Goal: Find specific page/section: Find specific page/section

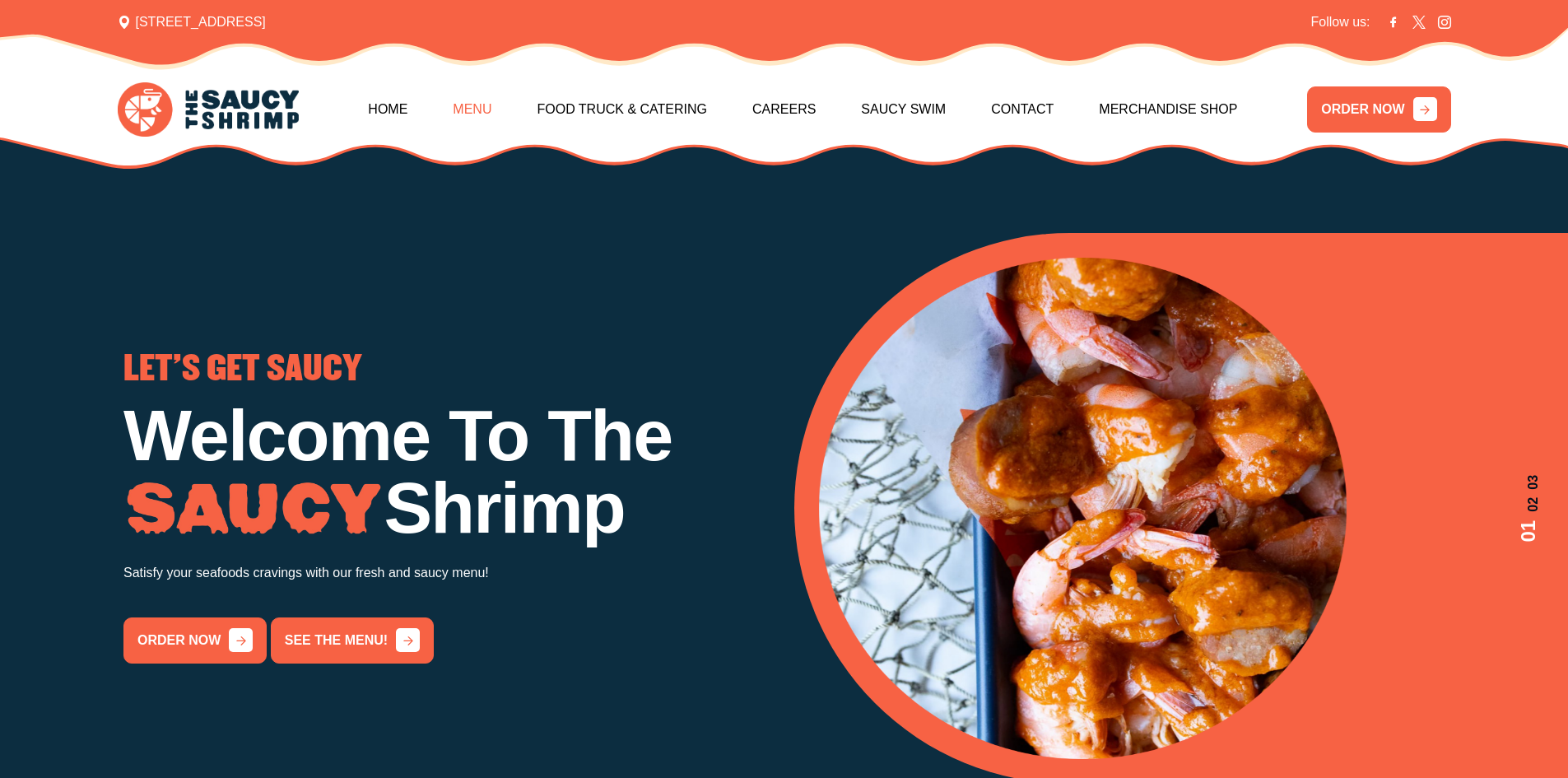
click at [484, 106] on link "Menu" at bounding box center [471, 109] width 39 height 70
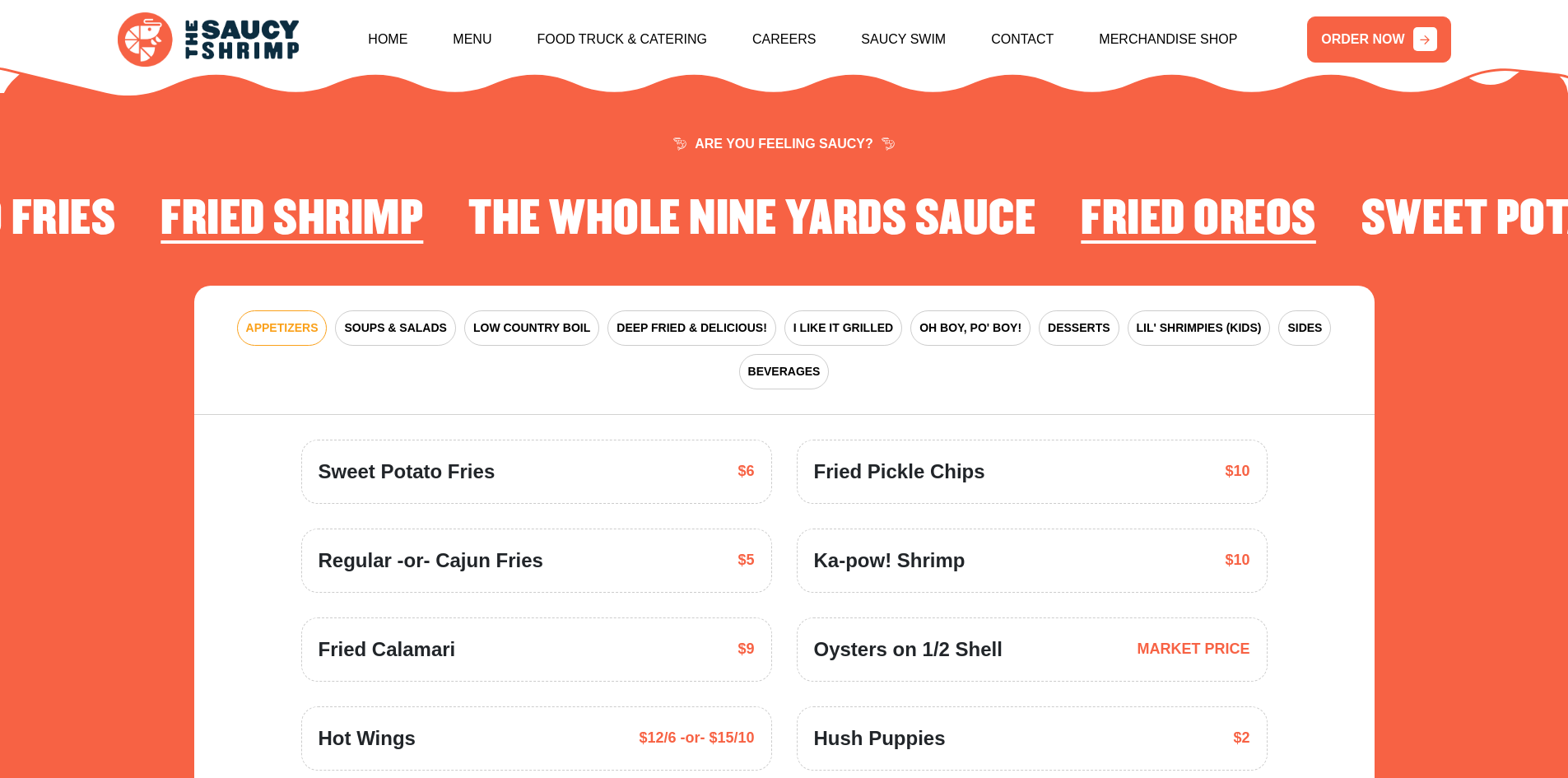
scroll to position [2418, 0]
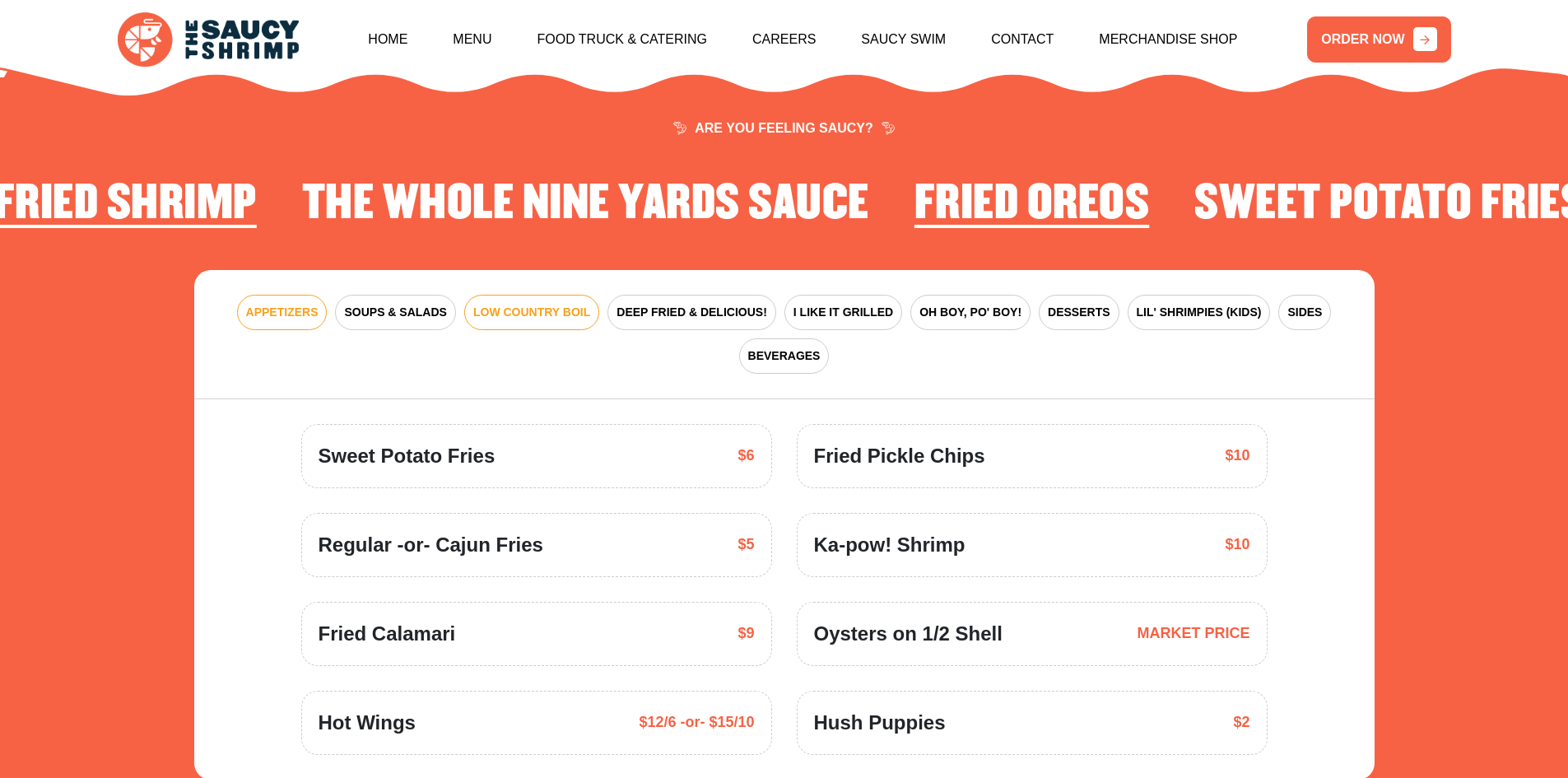
click at [533, 304] on span "LOW COUNTRY BOIL" at bounding box center [532, 312] width 117 height 17
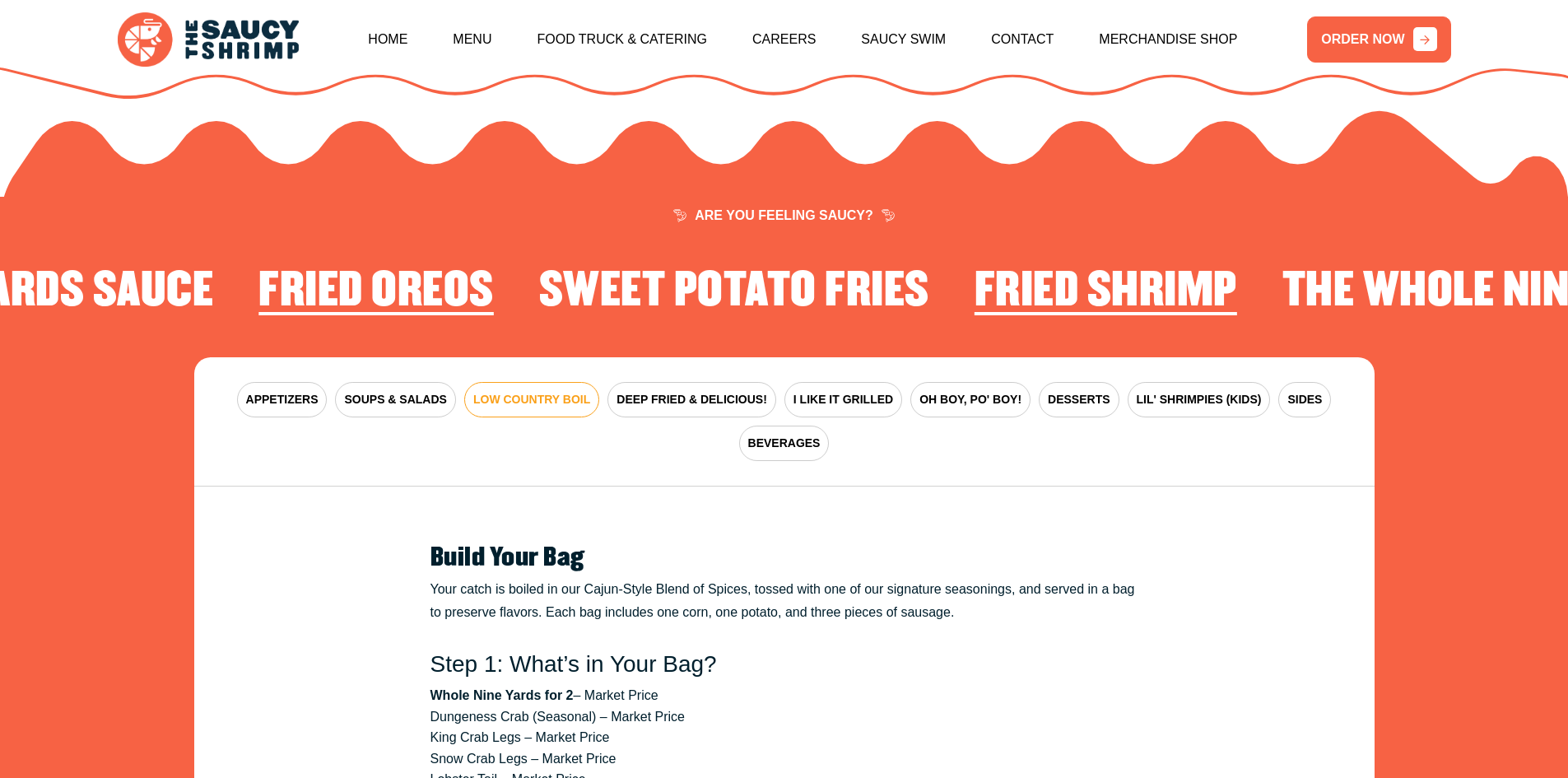
scroll to position [2254, 0]
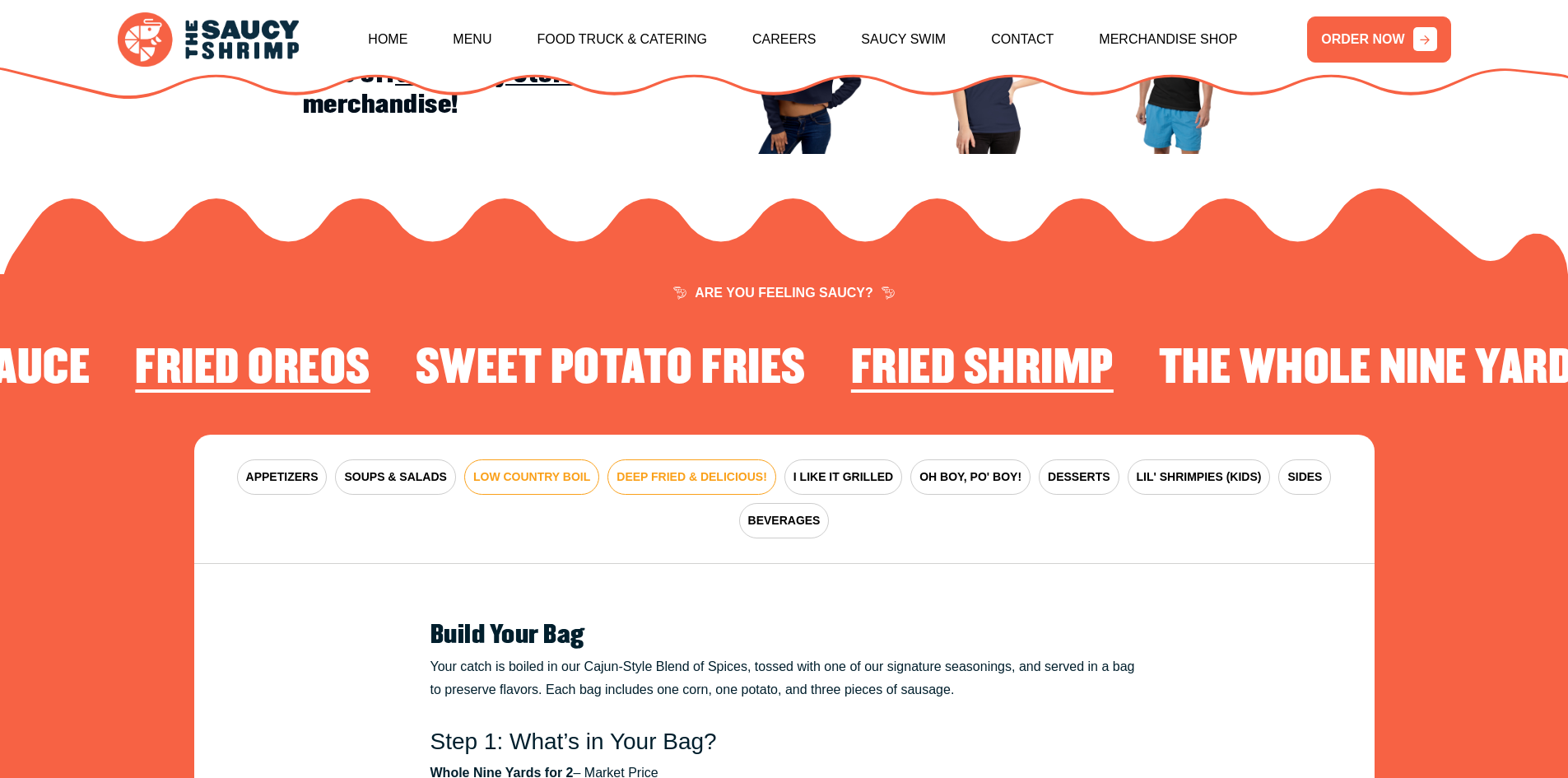
click at [688, 460] on button "DEEP FRIED & DELICIOUS!" at bounding box center [691, 478] width 168 height 36
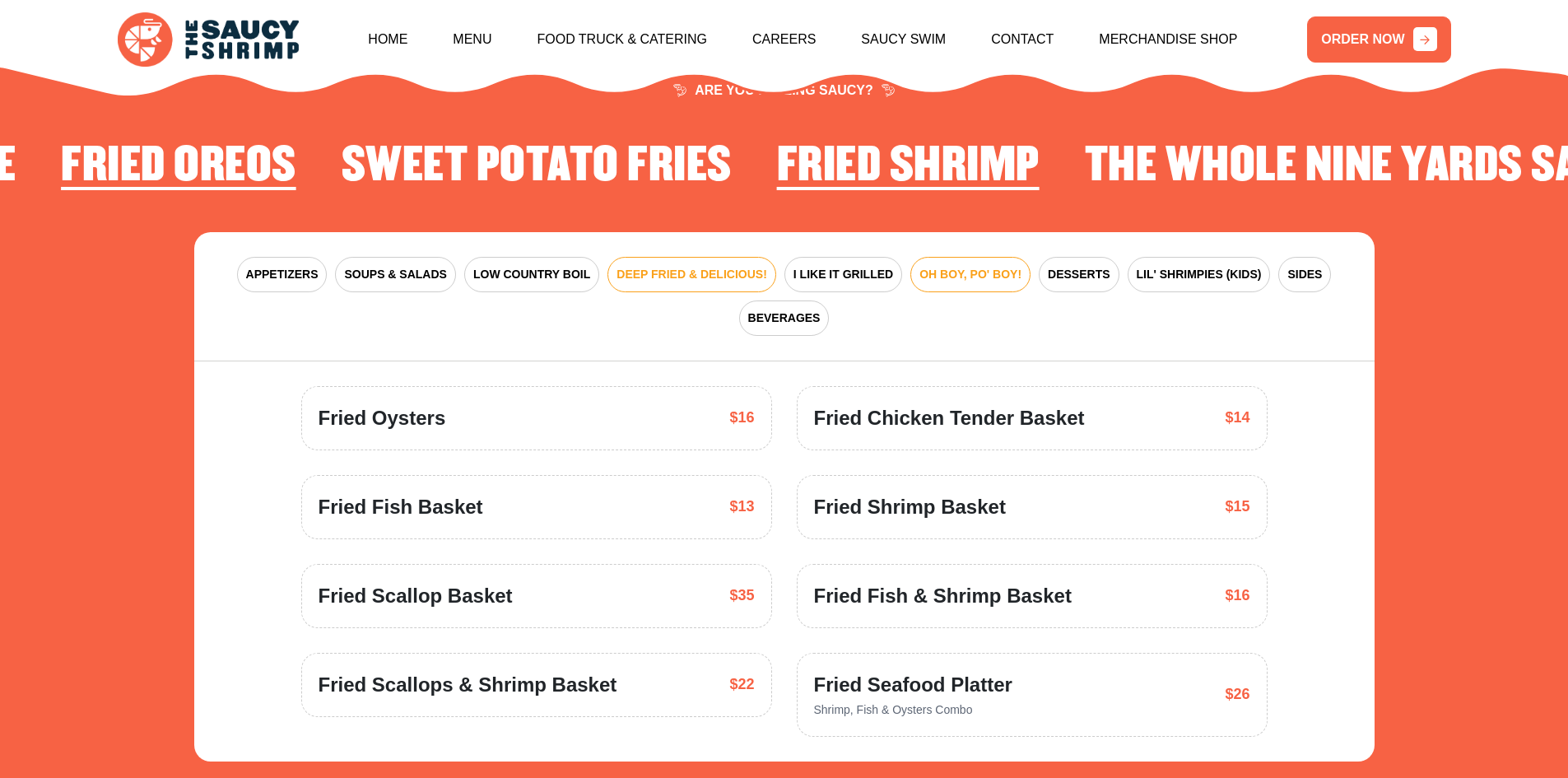
scroll to position [2501, 0]
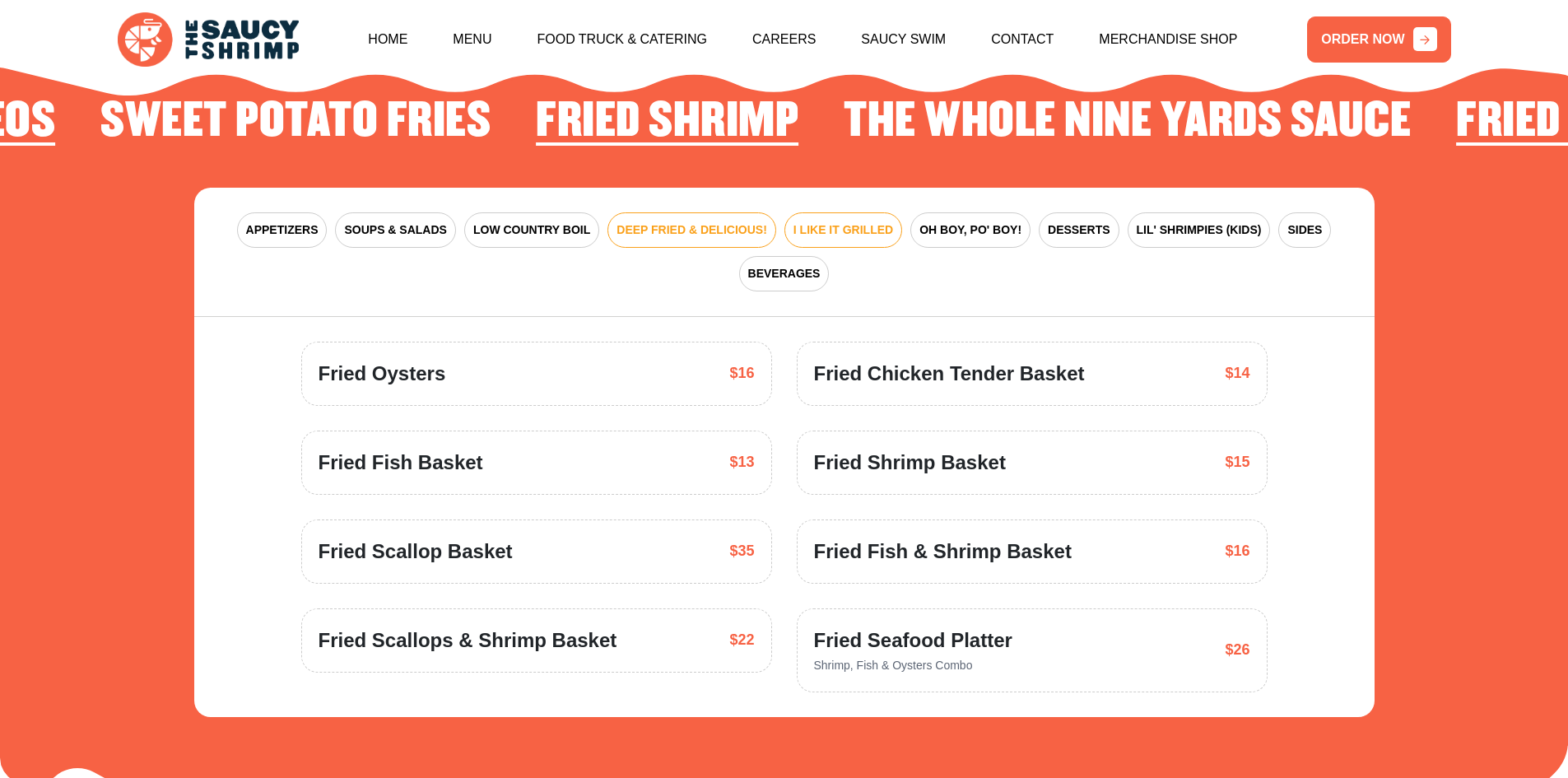
click at [851, 222] on span "I LIKE IT GRILLED" at bounding box center [843, 230] width 100 height 17
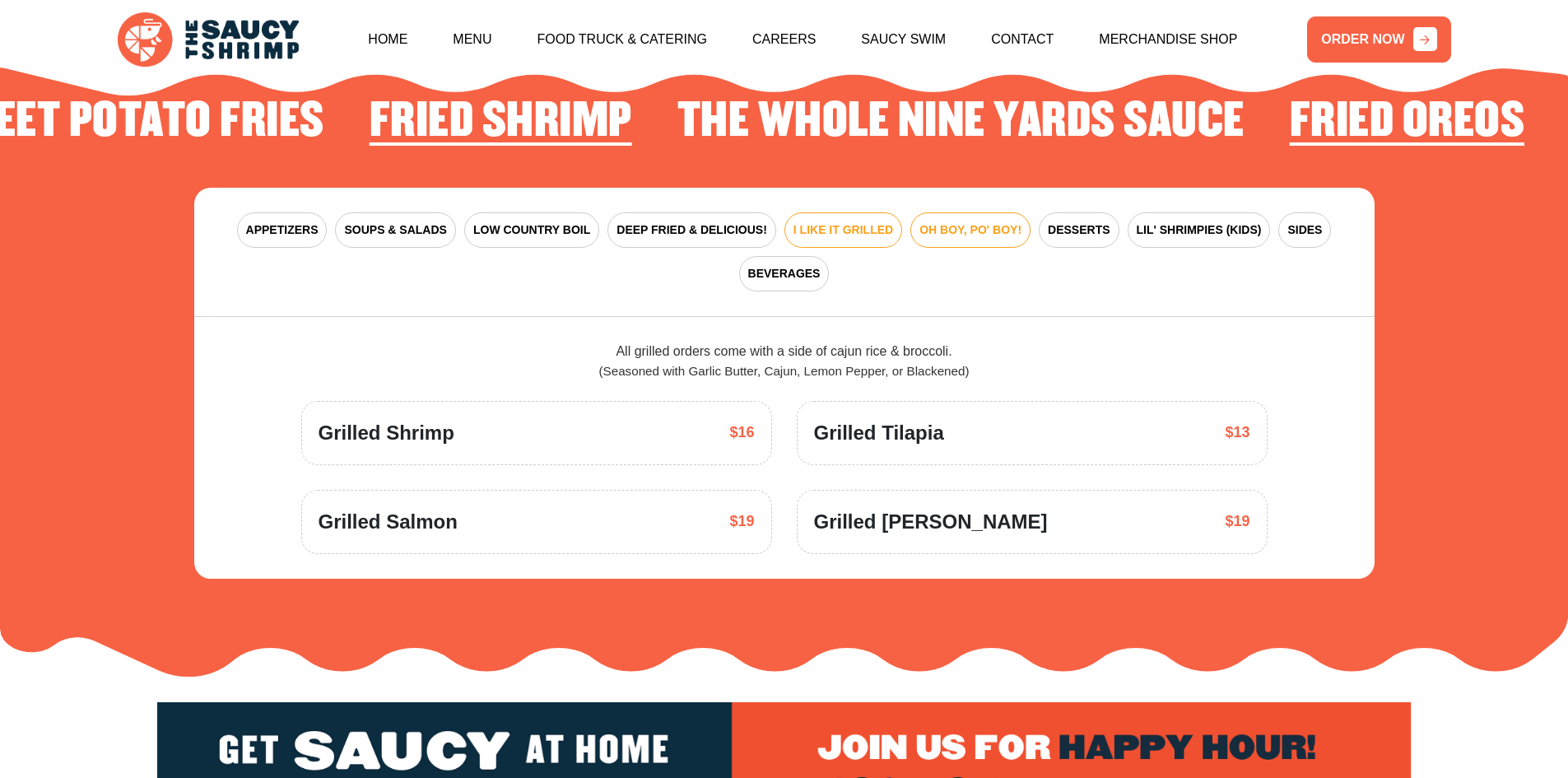
click at [959, 222] on span "OH BOY, PO' BOY!" at bounding box center [970, 230] width 102 height 17
